Goal: Information Seeking & Learning: Learn about a topic

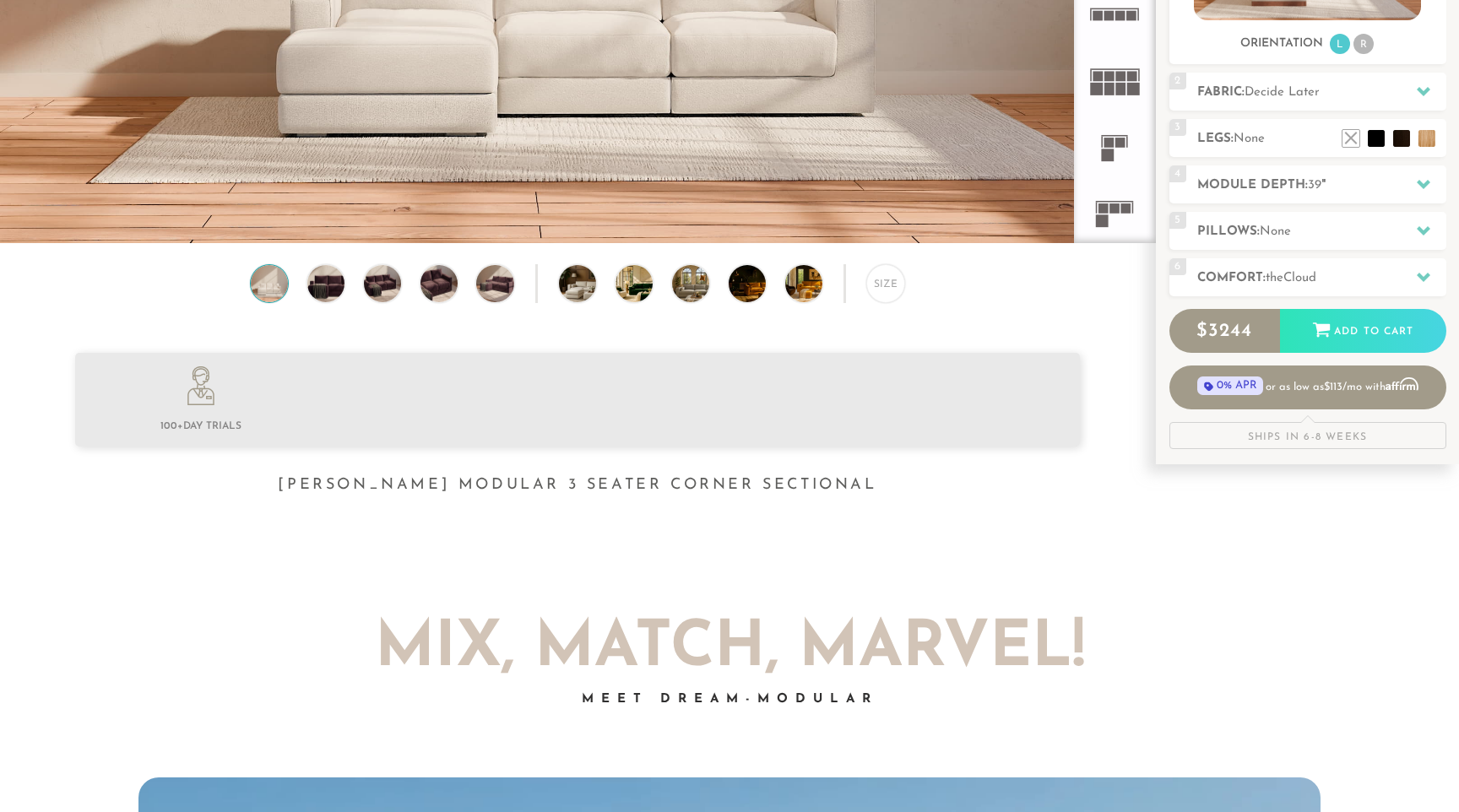
scroll to position [19272, 1459]
click at [1211, 278] on h2 "Comfort: the Cloud" at bounding box center [1321, 278] width 249 height 19
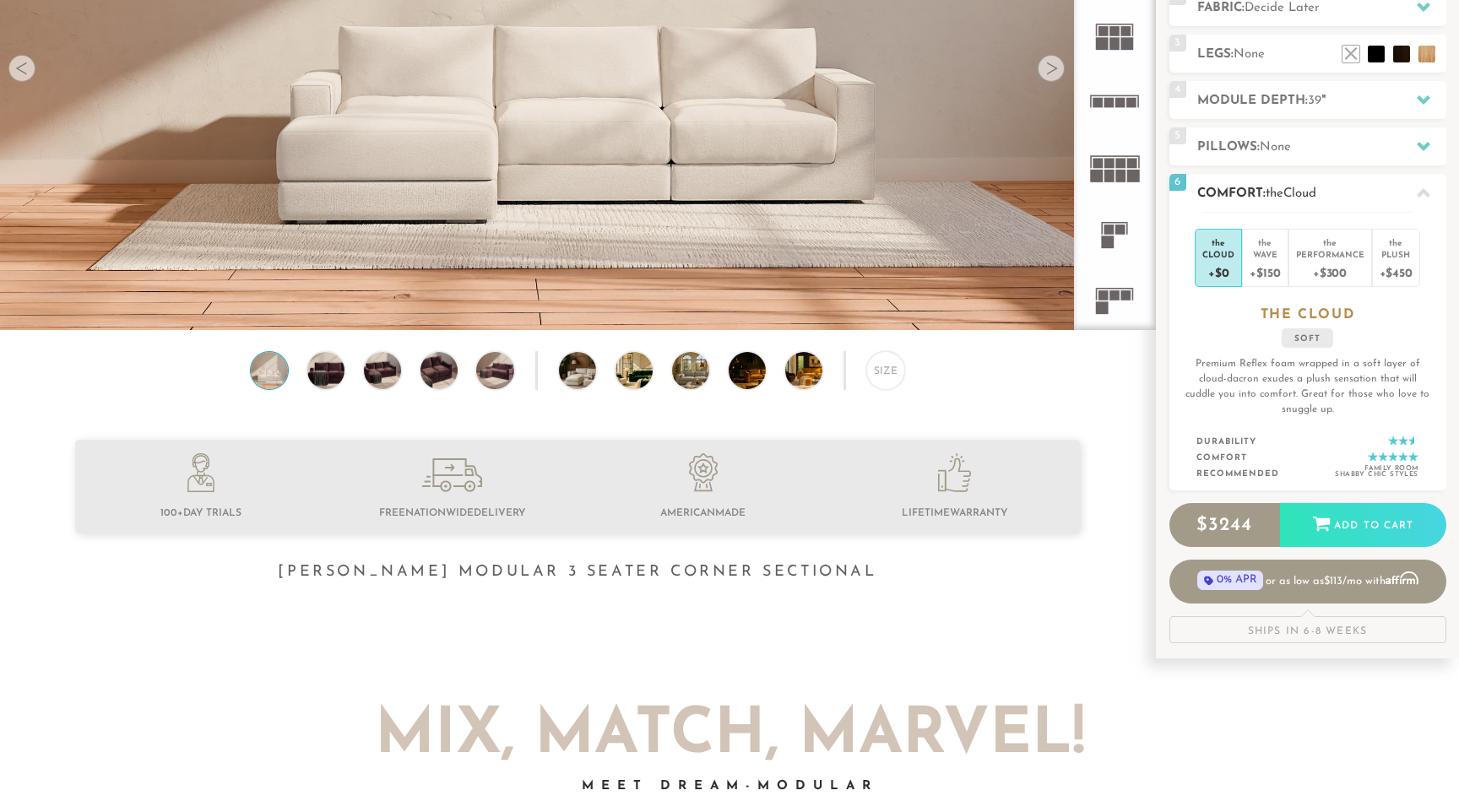
scroll to position [284, 0]
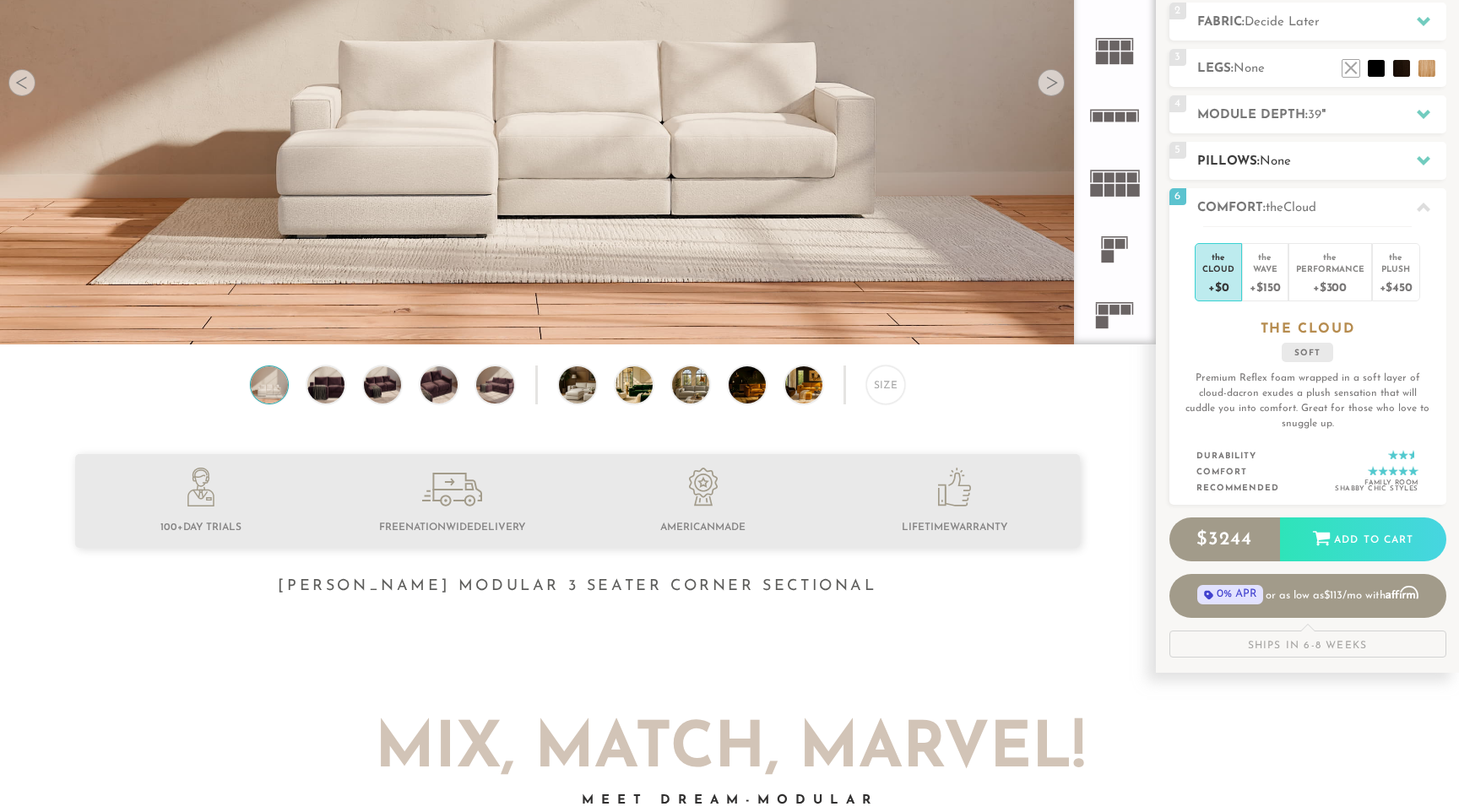
click at [1237, 155] on h2 "Pillows: None" at bounding box center [1321, 162] width 249 height 19
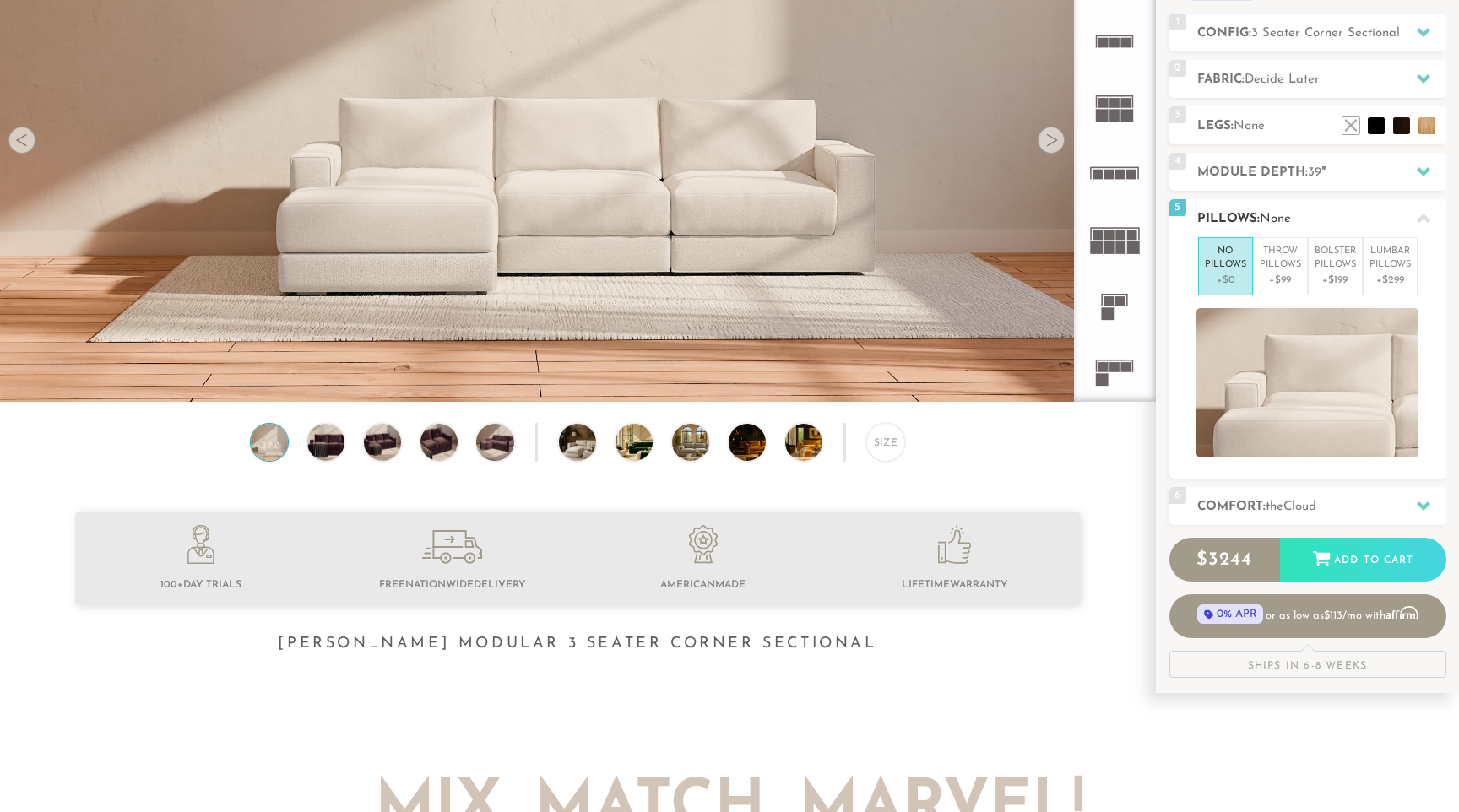
scroll to position [212, 0]
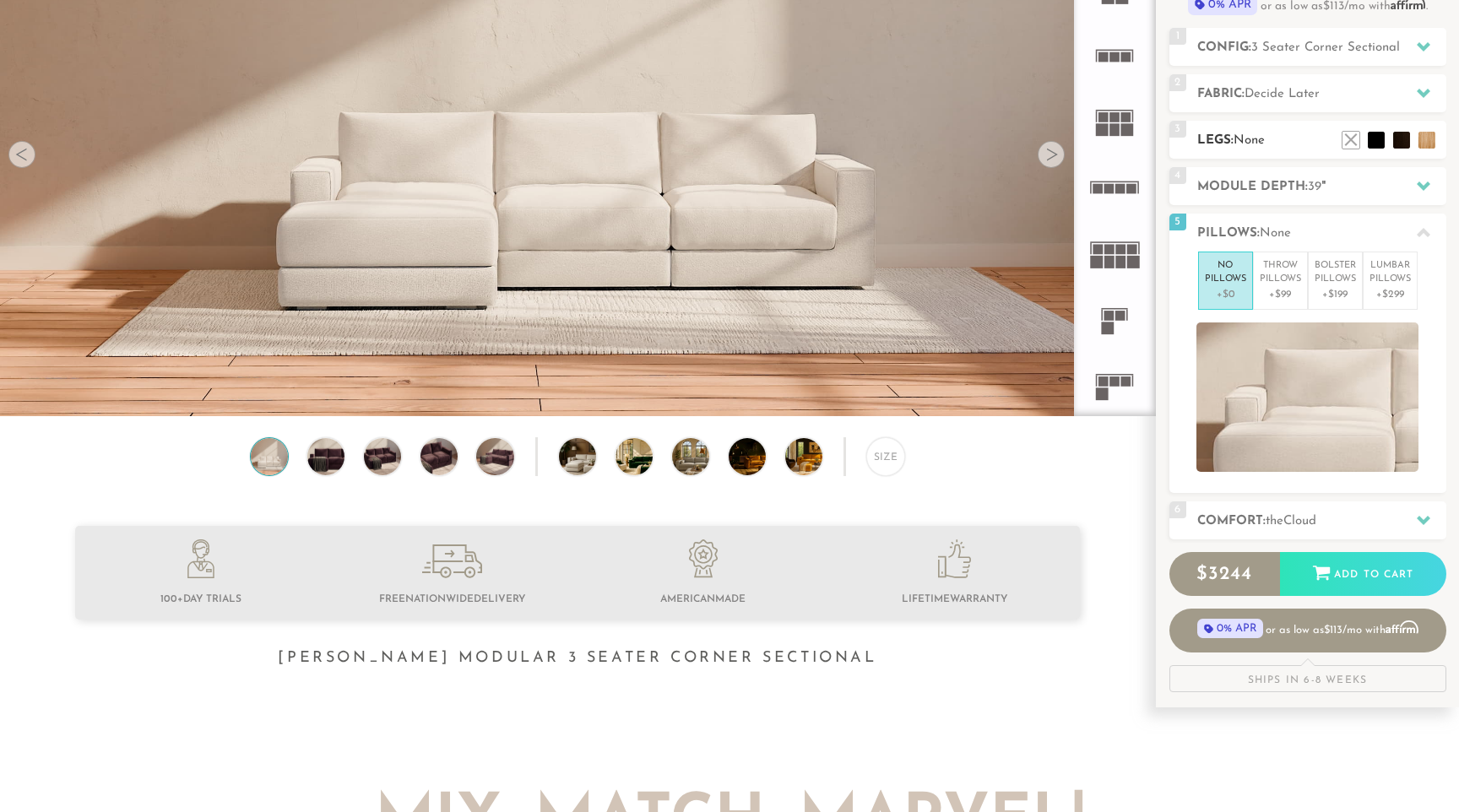
click at [1236, 140] on span "None" at bounding box center [1249, 141] width 31 height 13
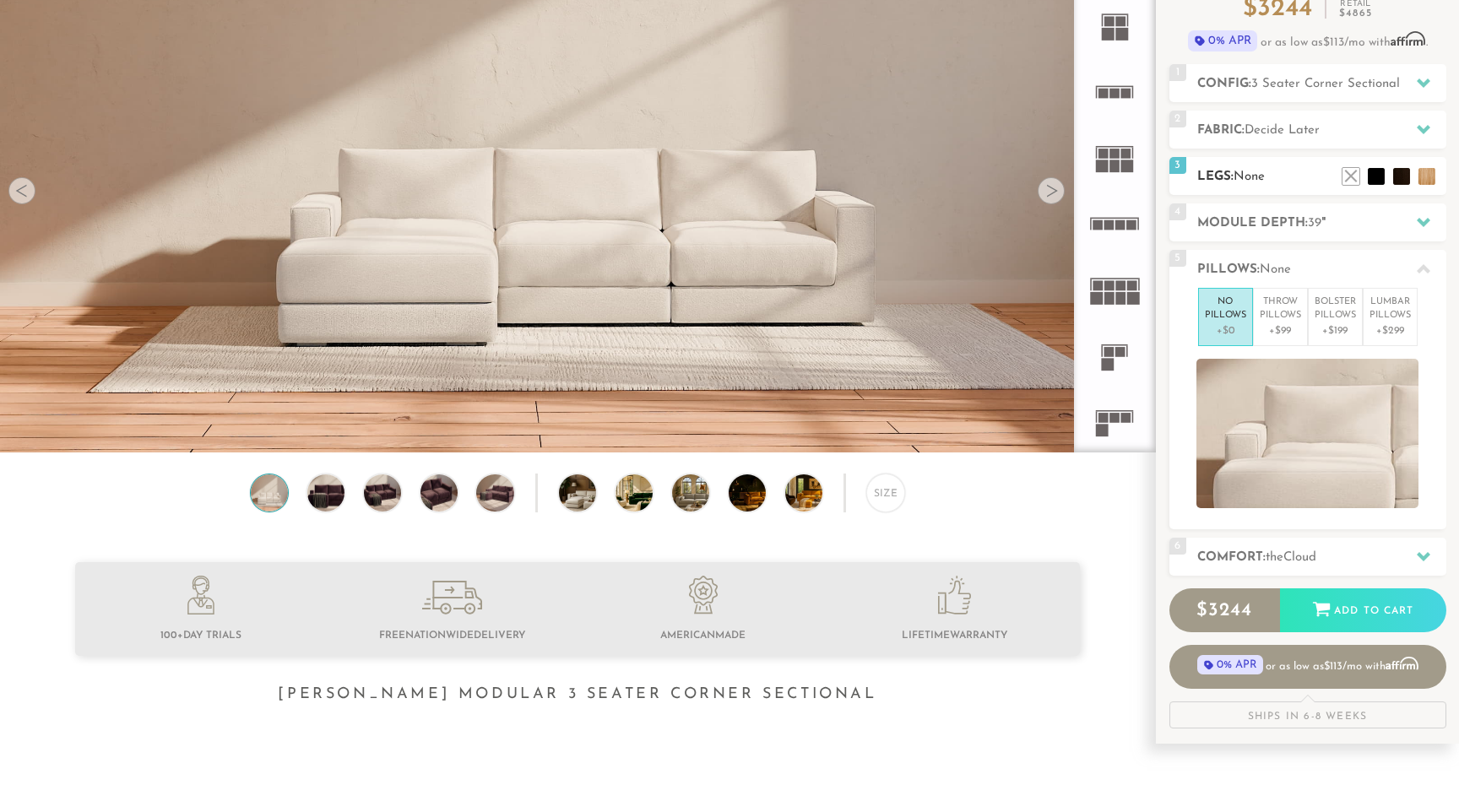
scroll to position [177, 0]
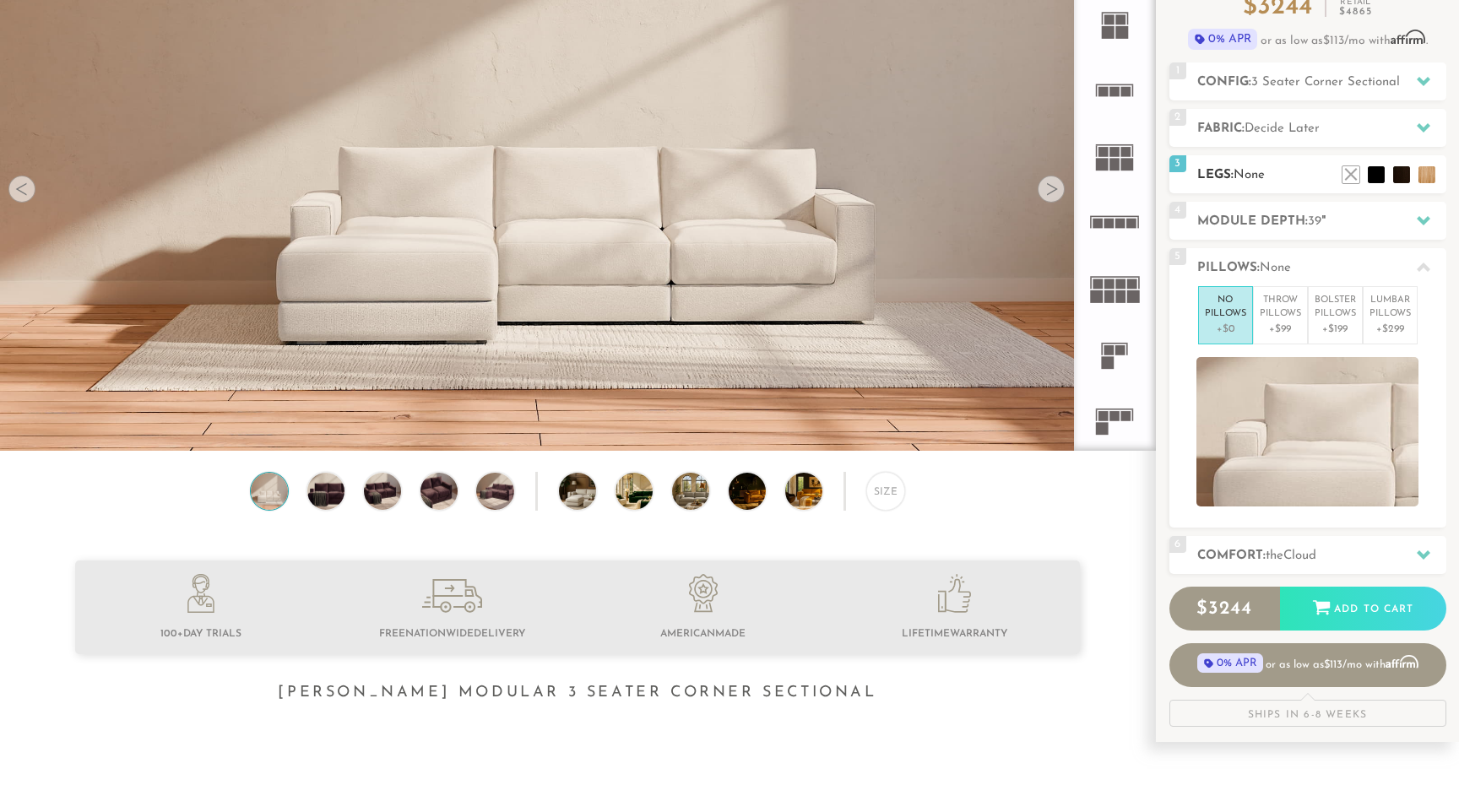
click at [1231, 120] on h2 "Fabric: Decide Later" at bounding box center [1321, 128] width 249 height 19
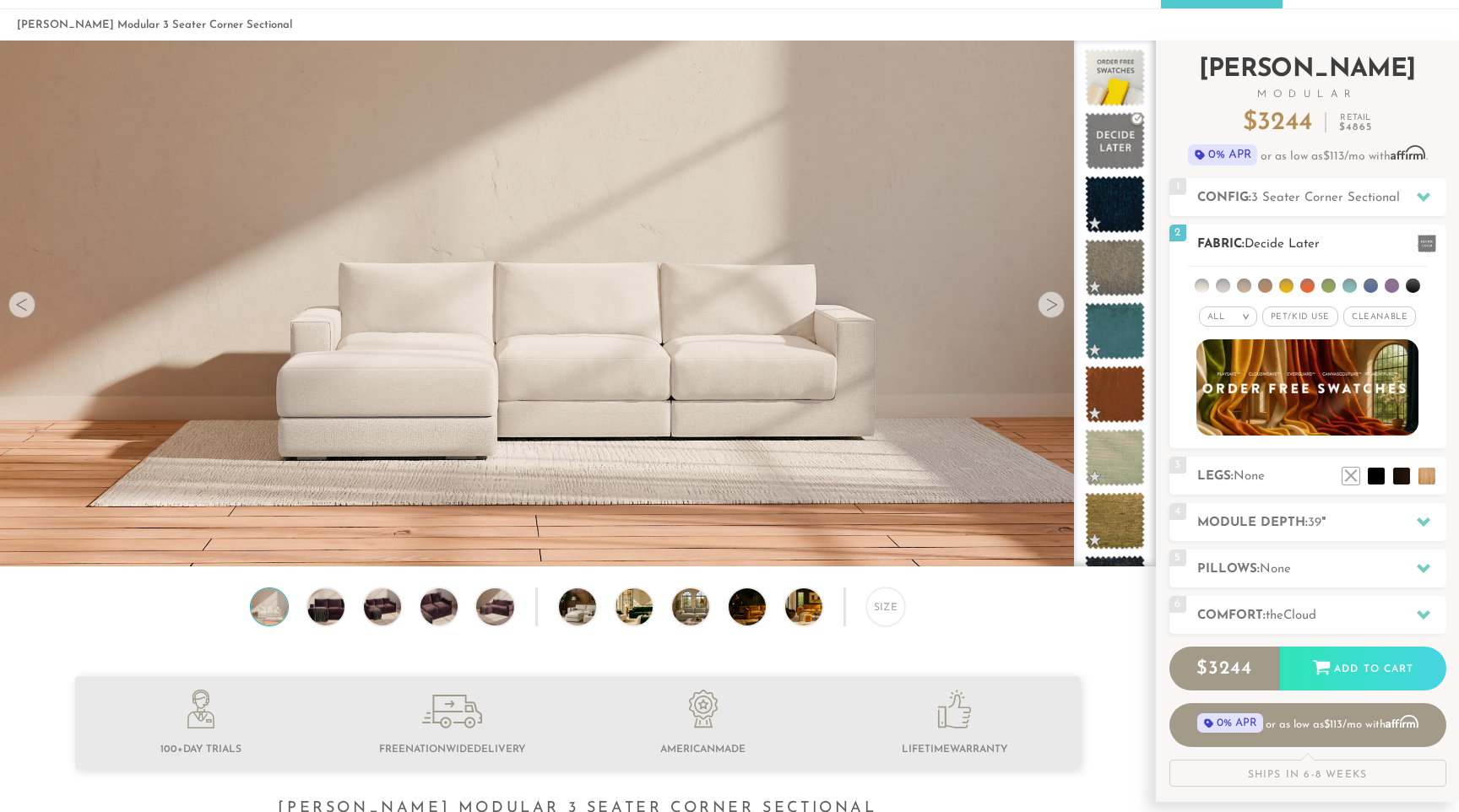
scroll to position [60, 0]
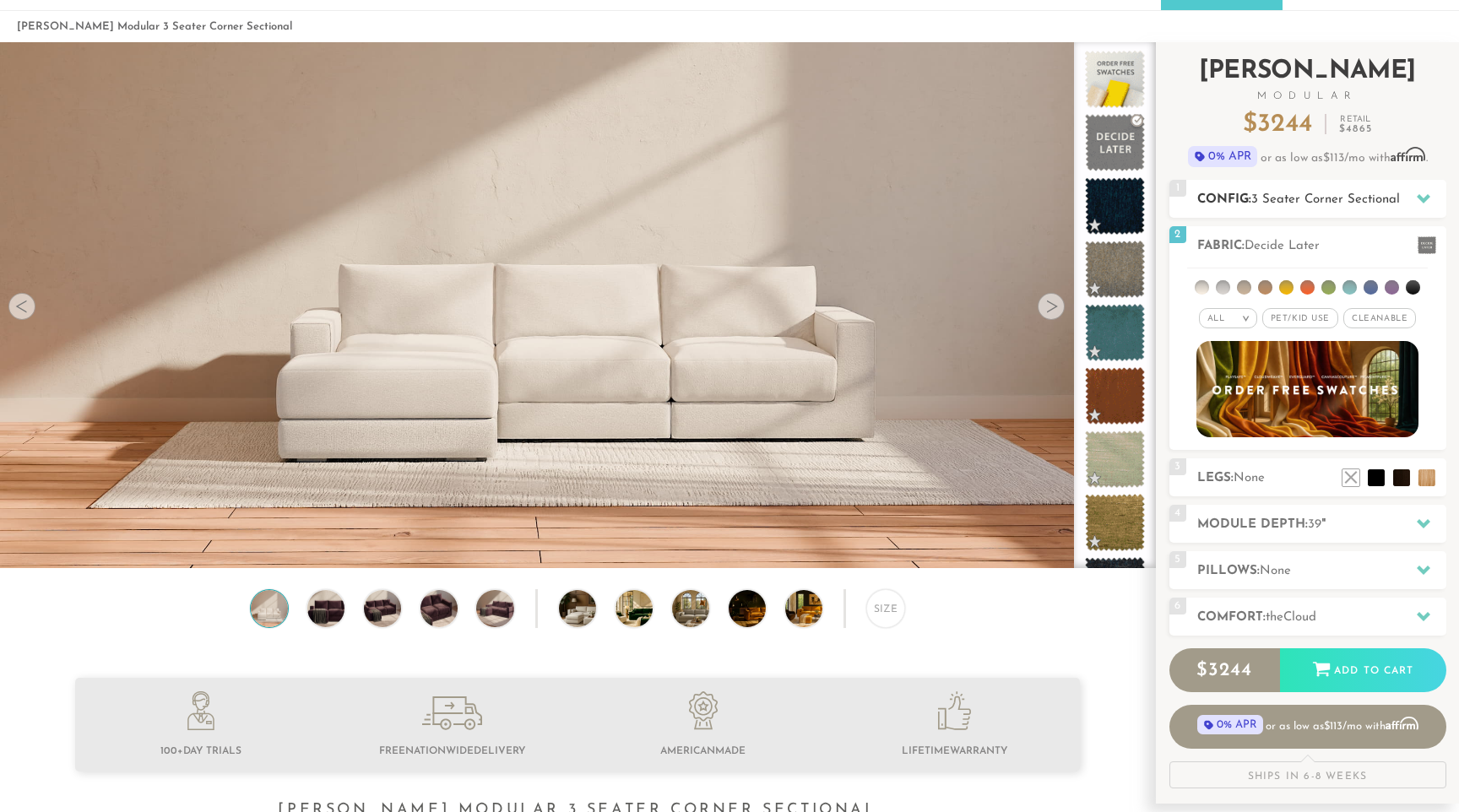
click at [1267, 199] on span "3 Seater Corner Sectional" at bounding box center [1325, 199] width 148 height 13
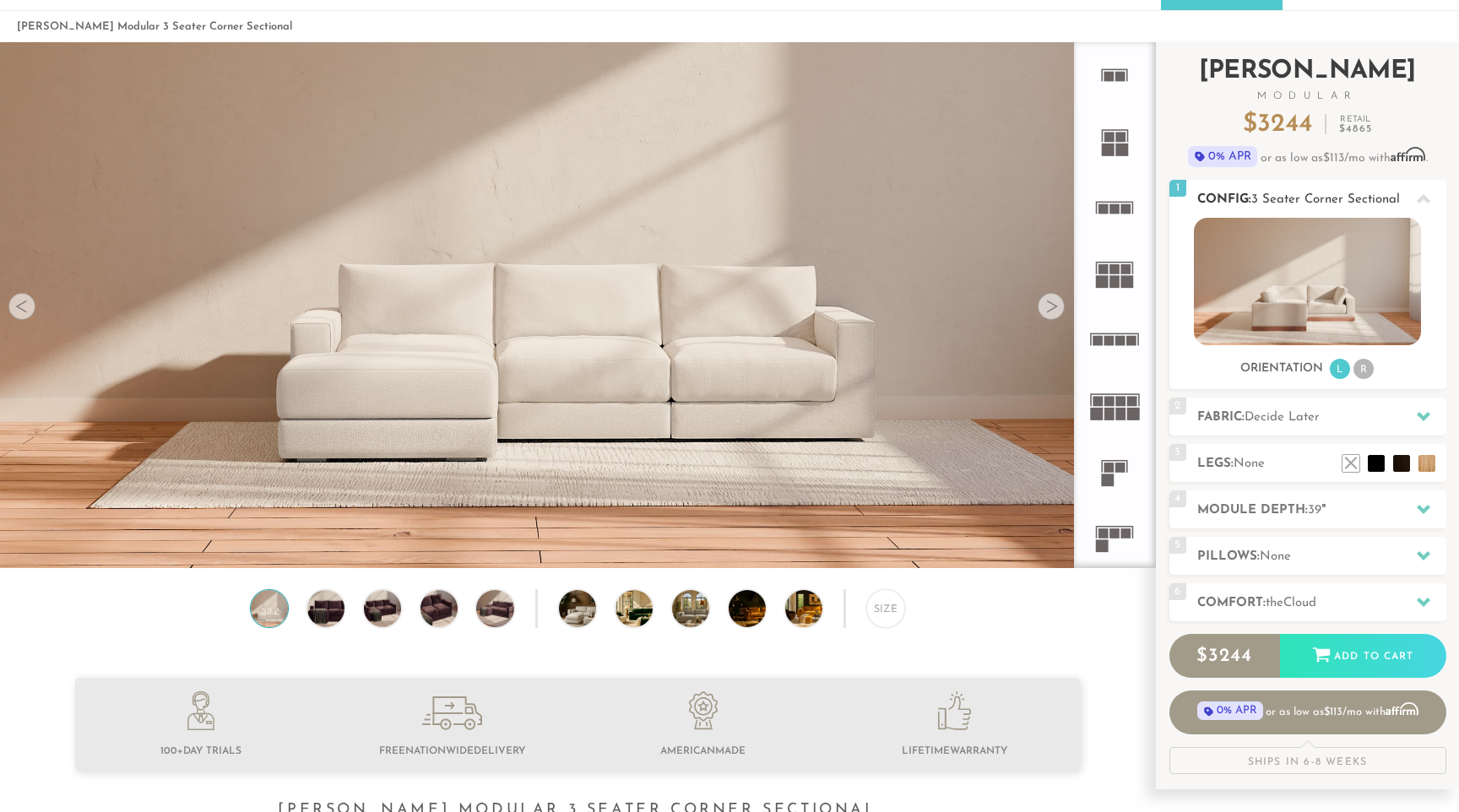
click at [1258, 289] on img at bounding box center [1307, 281] width 227 height 127
click at [1357, 368] on li "R" at bounding box center [1363, 368] width 20 height 20
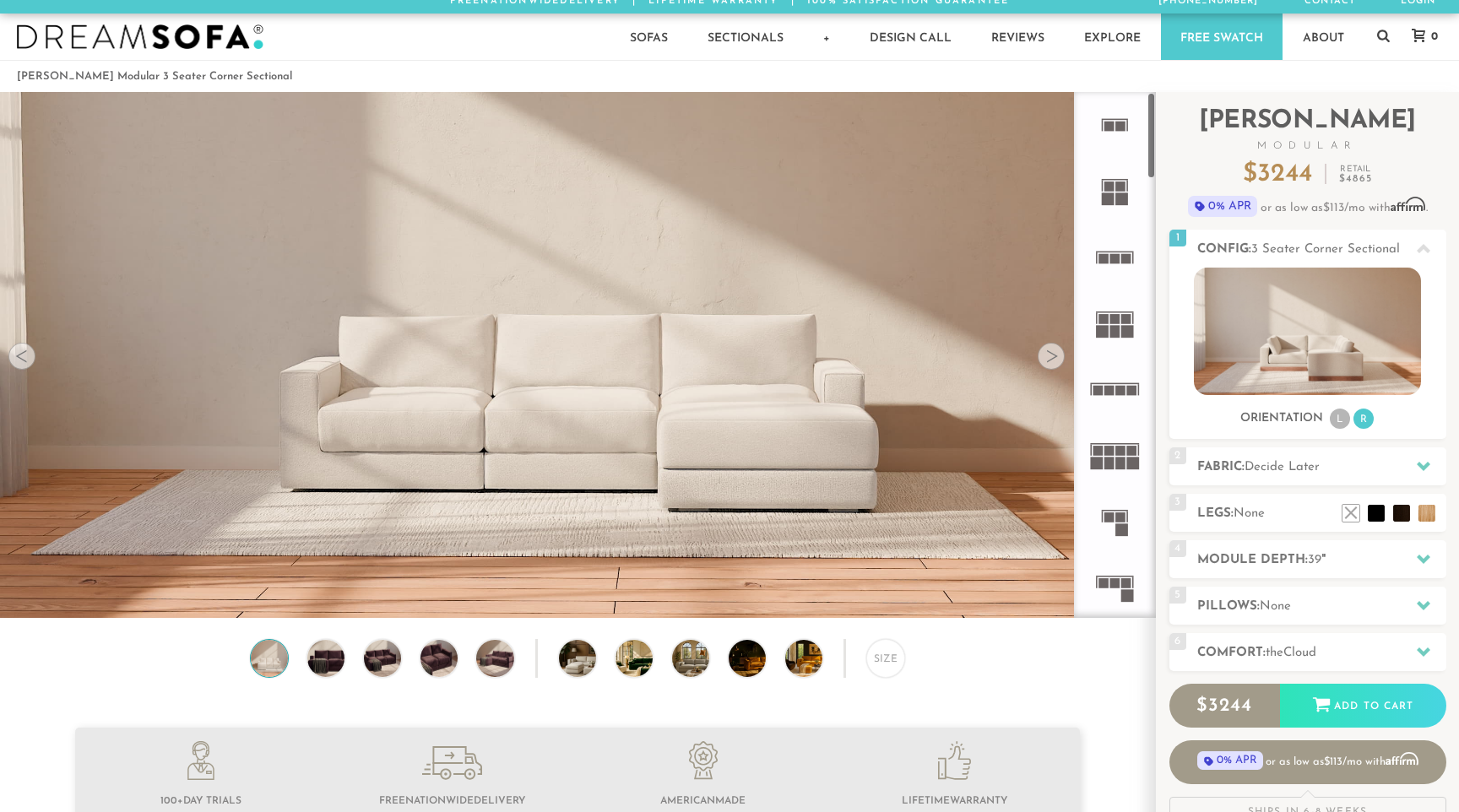
scroll to position [0, 0]
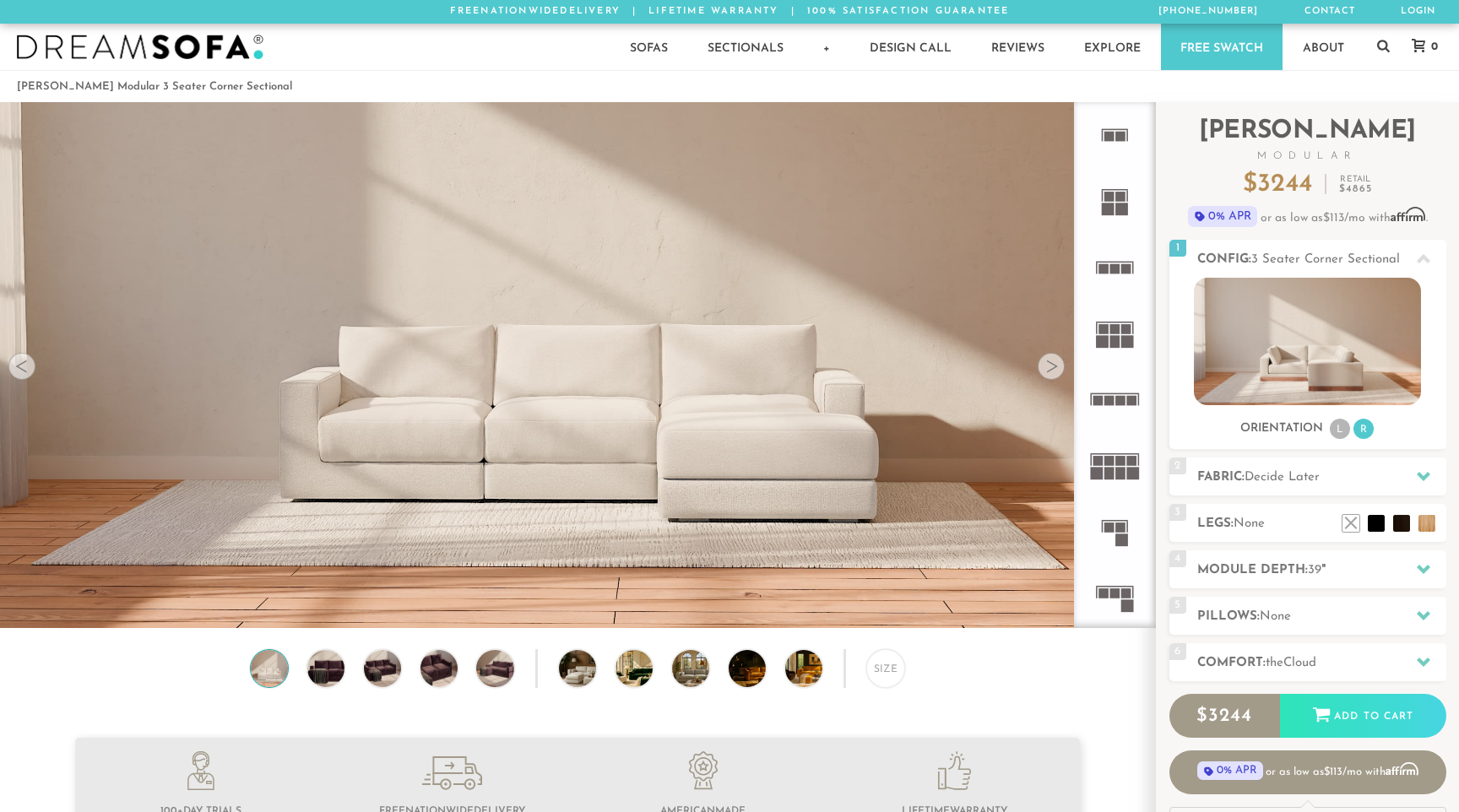
click at [1044, 368] on div at bounding box center [1050, 366] width 27 height 27
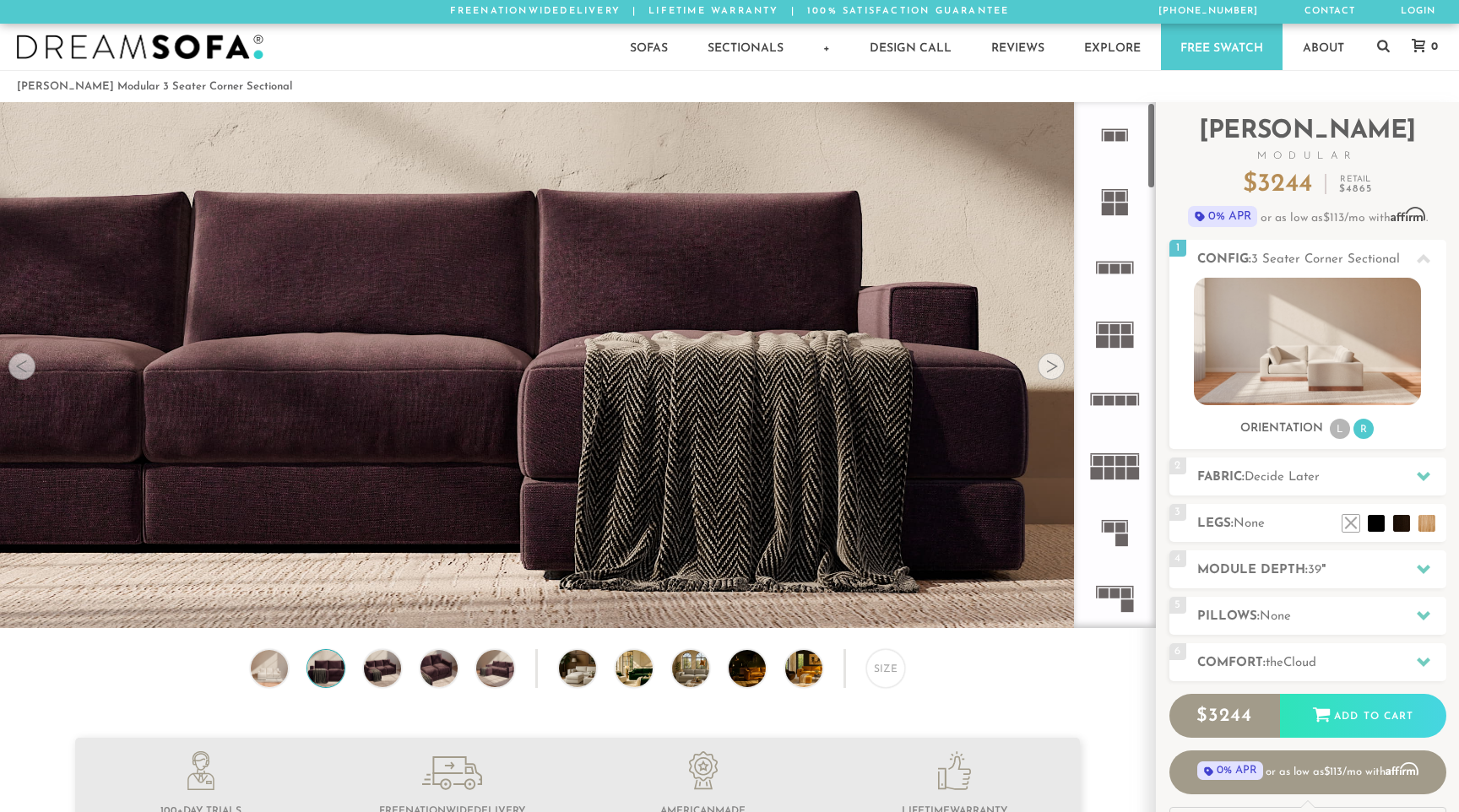
click at [1109, 193] on rect at bounding box center [1110, 196] width 10 height 10
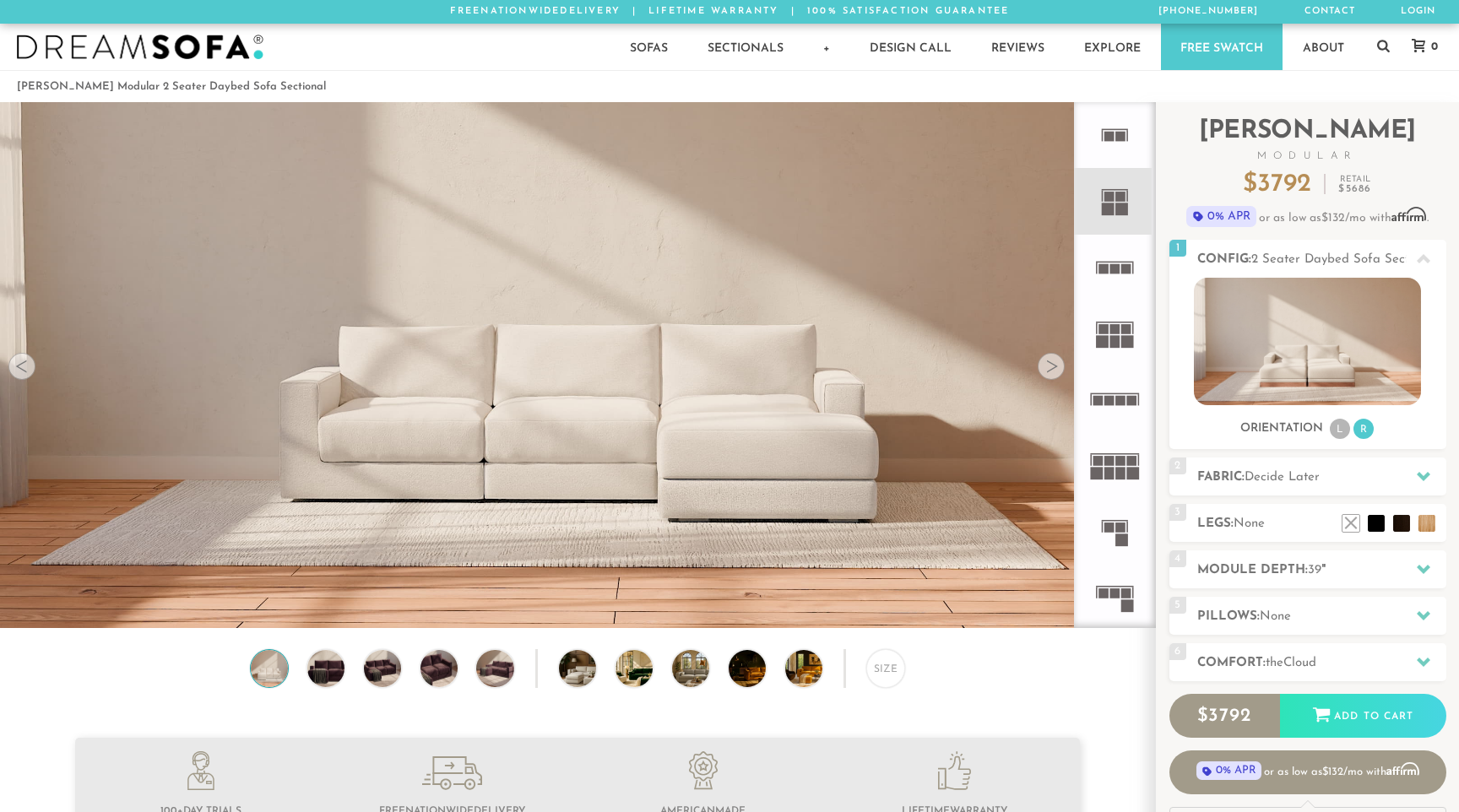
click at [1112, 260] on icon at bounding box center [1113, 267] width 65 height 65
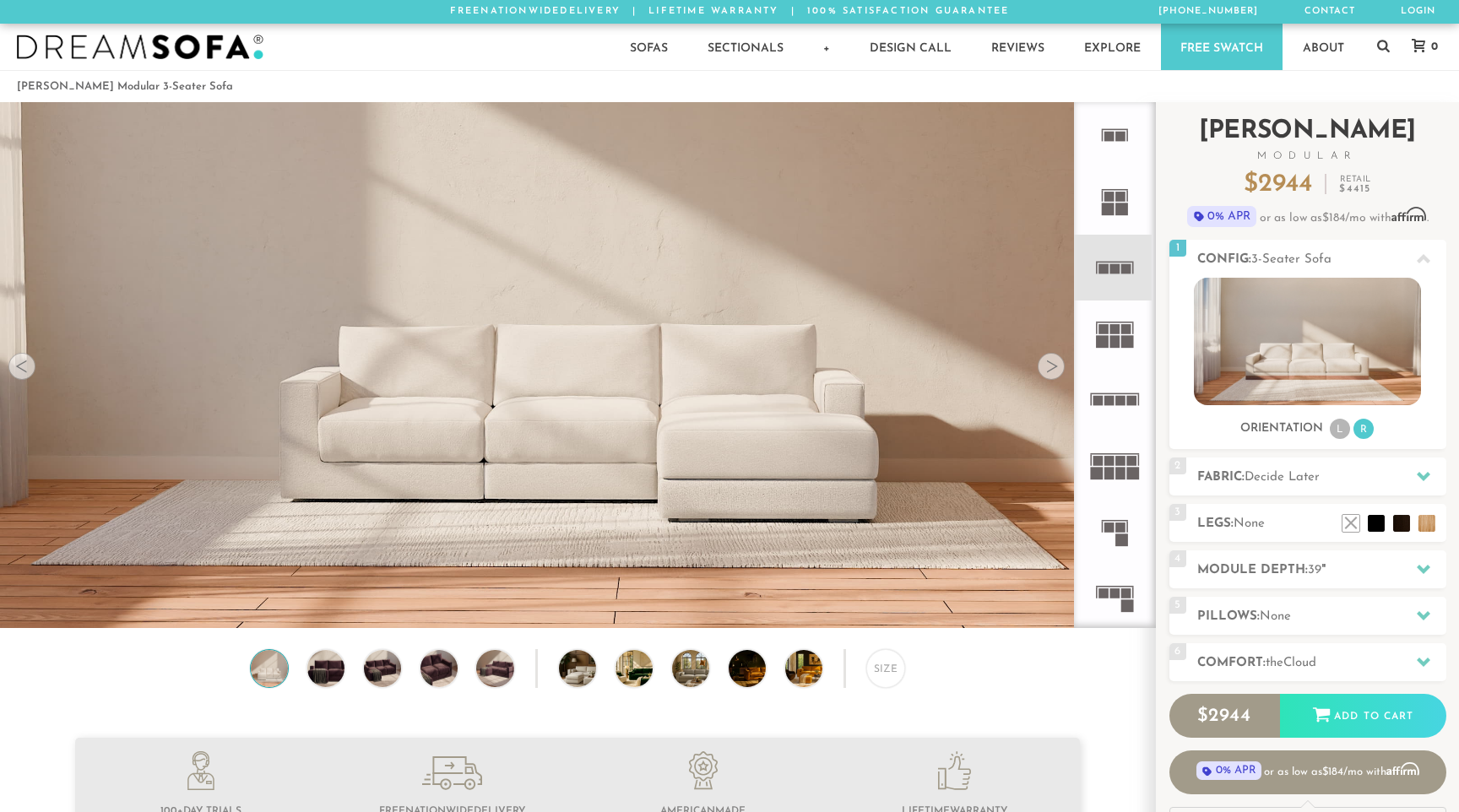
click at [1359, 238] on div "Introducing [PERSON_NAME] Modular $ 2944 Retail $ 4415 $ 2944 Retail $ 4415 0% …" at bounding box center [1307, 171] width 277 height 138
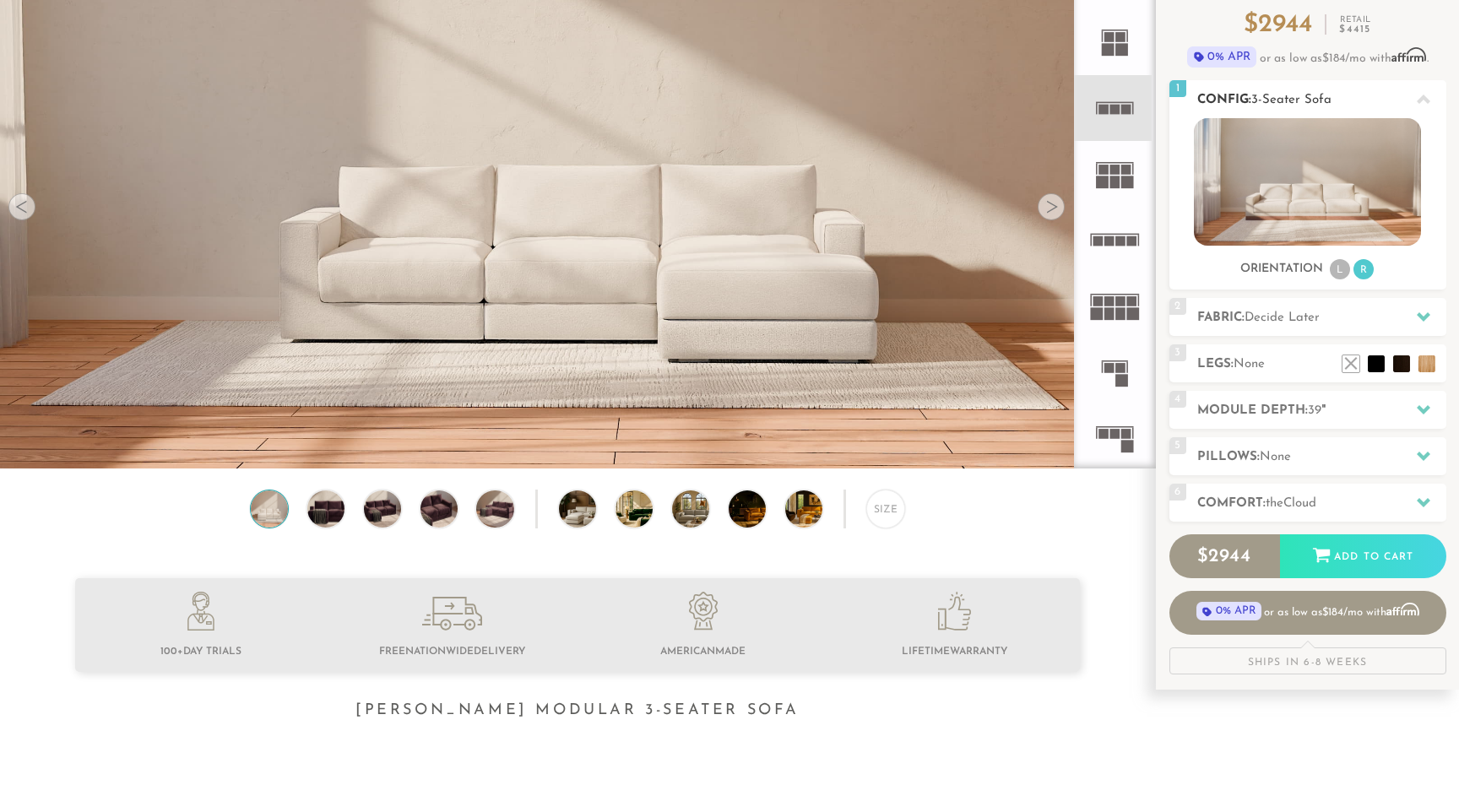
scroll to position [180, 0]
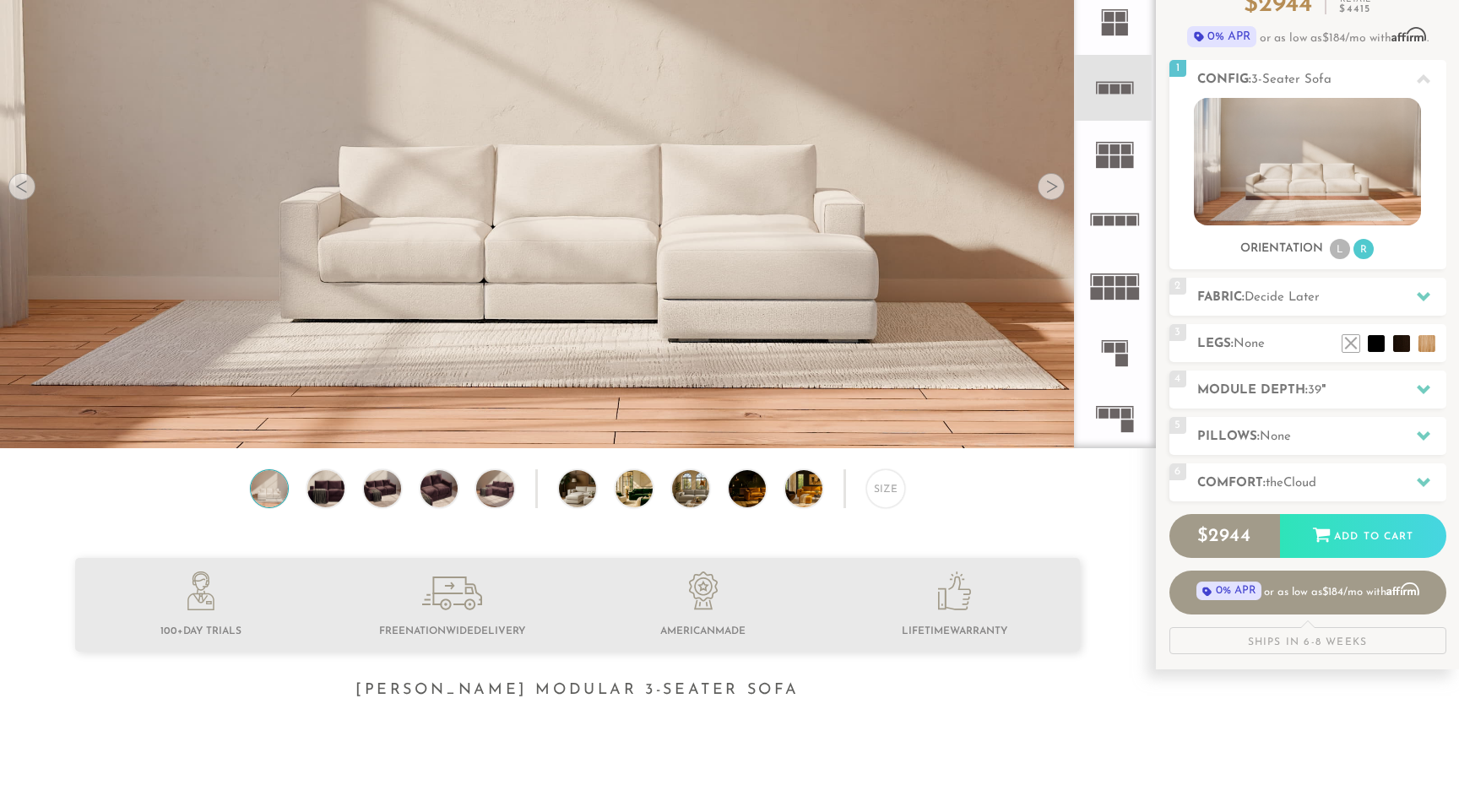
click at [1112, 221] on rect at bounding box center [1110, 221] width 10 height 10
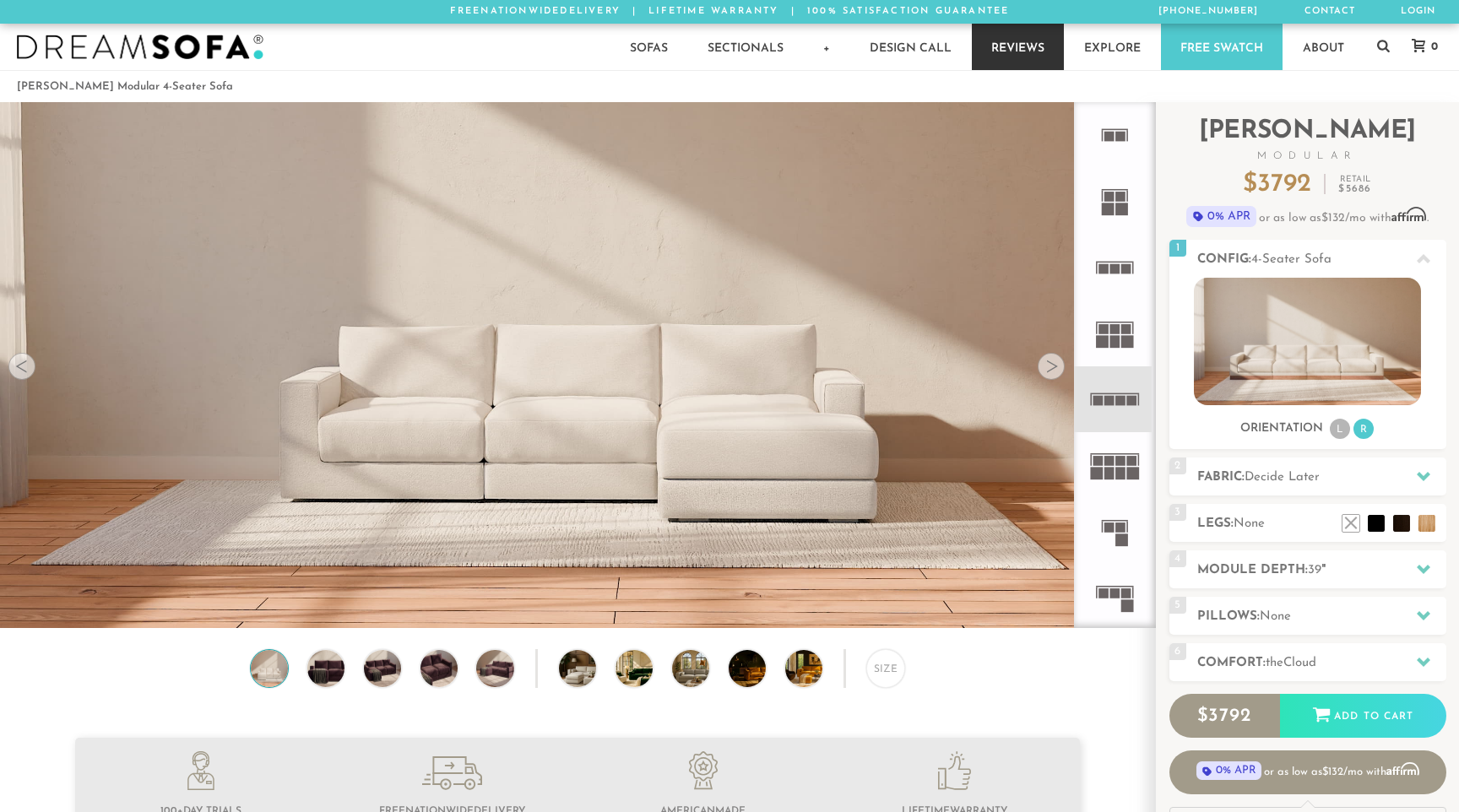
click at [1022, 44] on link "Reviews" at bounding box center [1017, 46] width 92 height 46
